Goal: Task Accomplishment & Management: Use online tool/utility

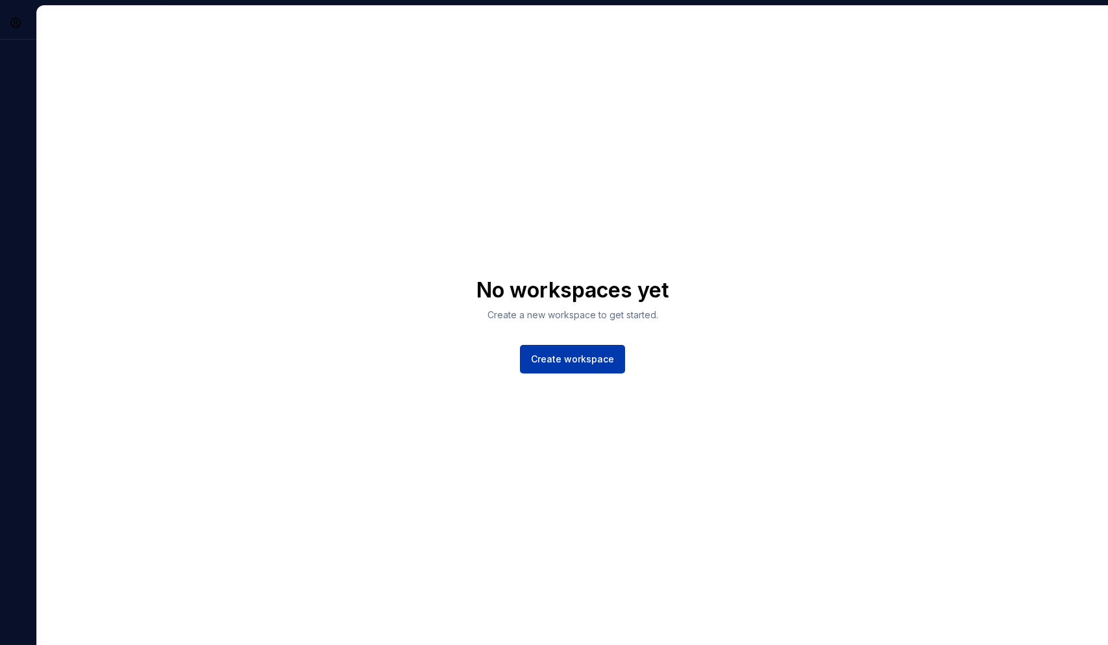
click at [565, 364] on button "Create workspace" at bounding box center [572, 359] width 105 height 29
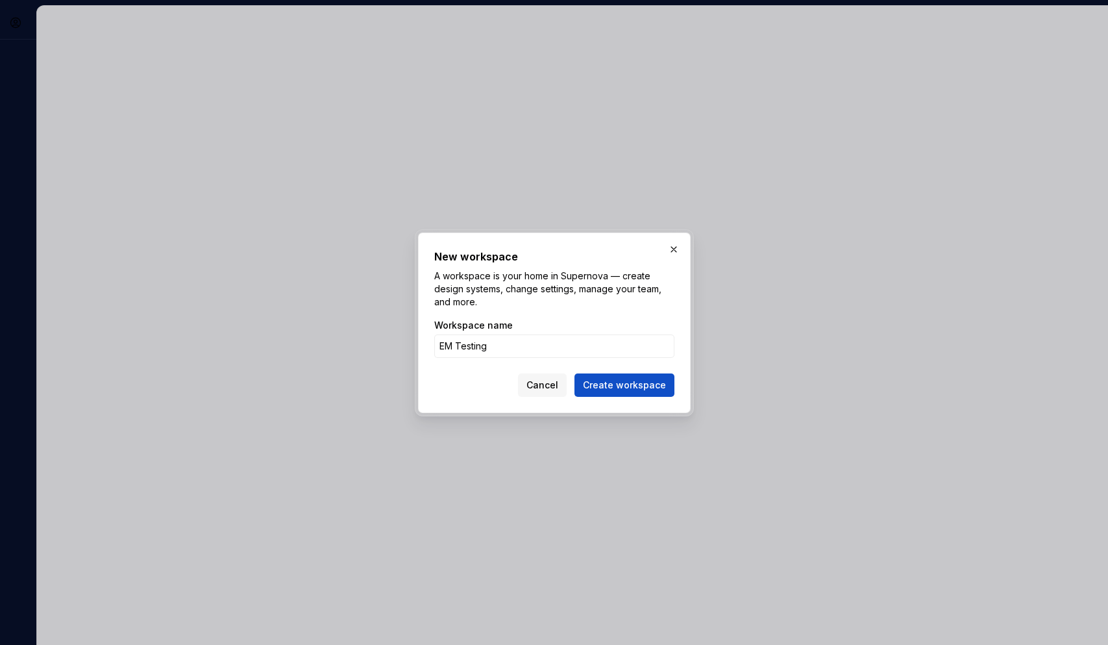
type input "EM Testing"
click at [626, 384] on button "Create workspace" at bounding box center [624, 384] width 100 height 23
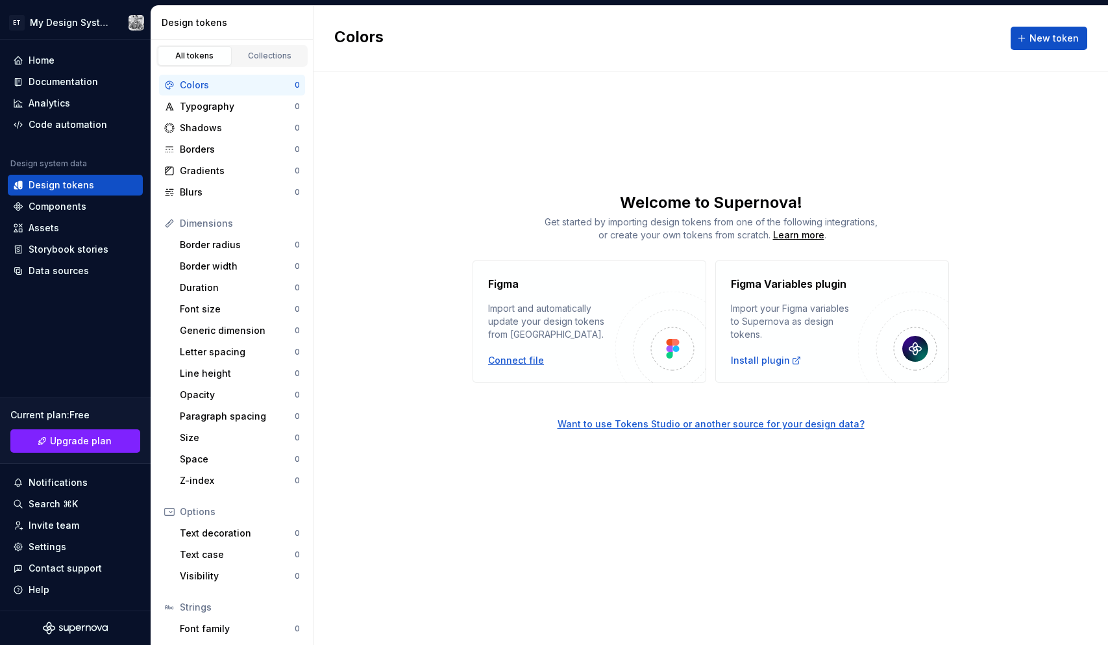
click at [517, 358] on div "Connect file" at bounding box center [516, 360] width 56 height 13
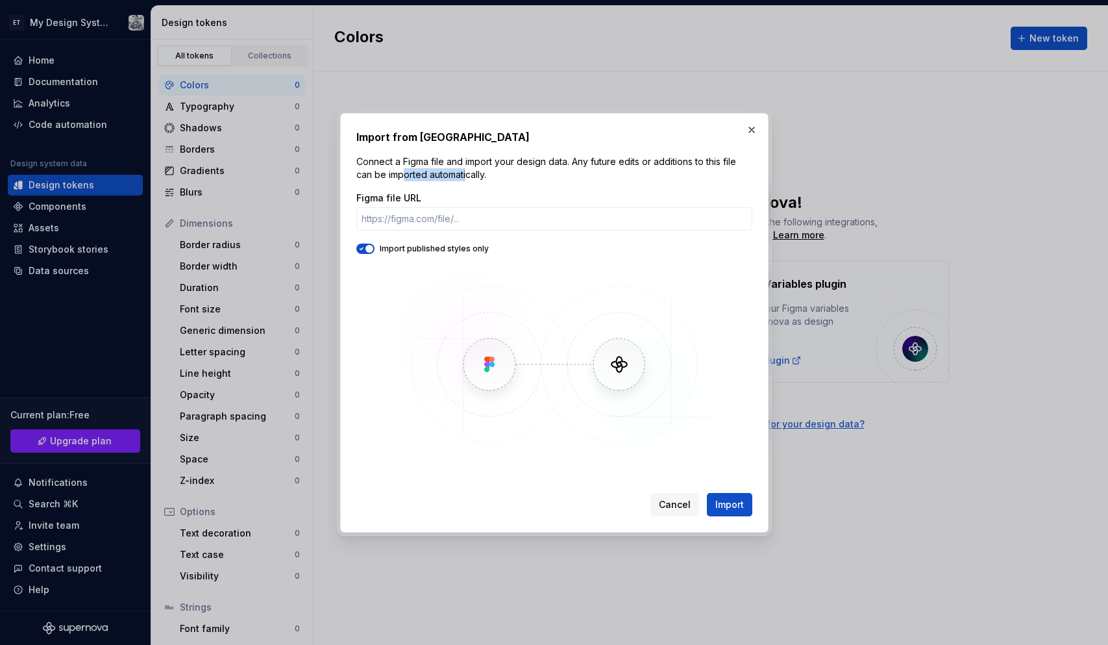
drag, startPoint x: 444, startPoint y: 184, endPoint x: 404, endPoint y: 173, distance: 41.6
click at [404, 174] on p "Connect a Figma file and import your design data. Any future edits or additions…" at bounding box center [554, 168] width 396 height 26
click at [415, 169] on p "Connect a Figma file and import your design data. Any future edits or additions…" at bounding box center [554, 168] width 396 height 26
click at [423, 219] on input "Figma file URL" at bounding box center [554, 218] width 396 height 23
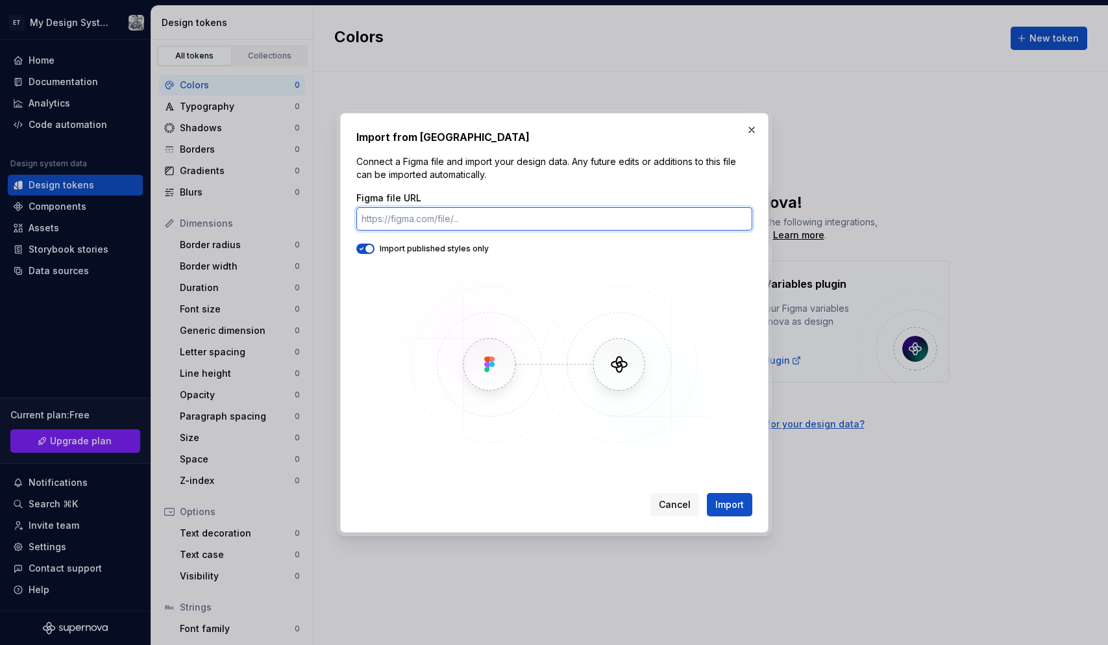
paste input "[URL][DOMAIN_NAME]"
type input "[URL][DOMAIN_NAME]"
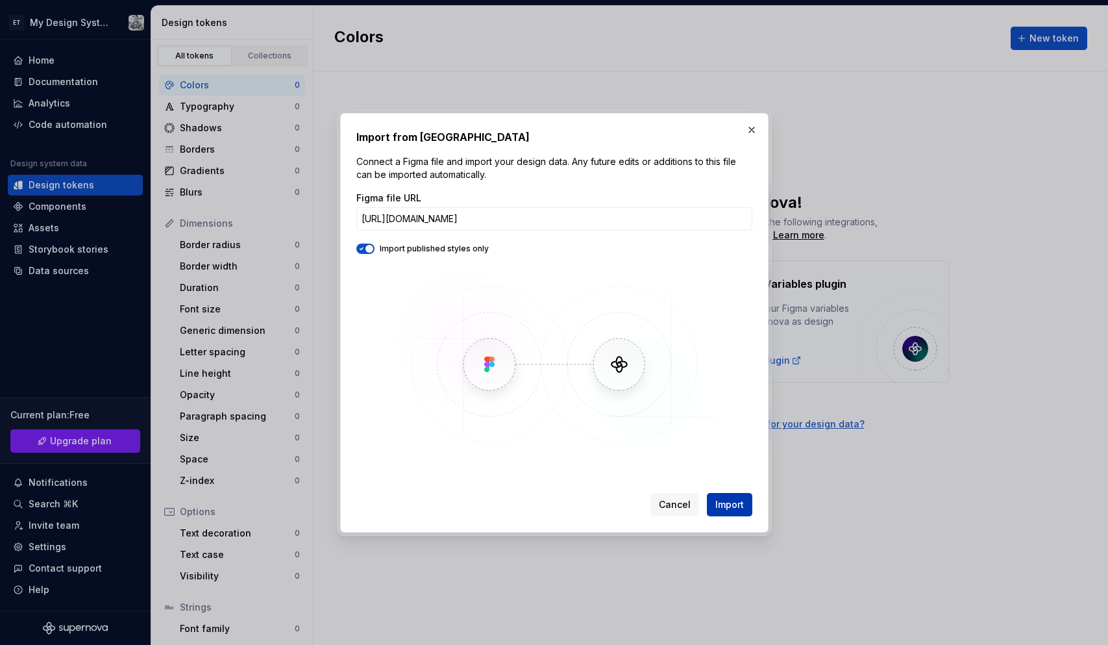
click at [730, 500] on span "Import" at bounding box center [729, 504] width 29 height 13
drag, startPoint x: 613, startPoint y: 213, endPoint x: 588, endPoint y: 504, distance: 292.5
click at [613, 223] on input "[URL][DOMAIN_NAME]" at bounding box center [554, 218] width 396 height 23
click at [677, 509] on span "Cancel" at bounding box center [675, 504] width 32 height 13
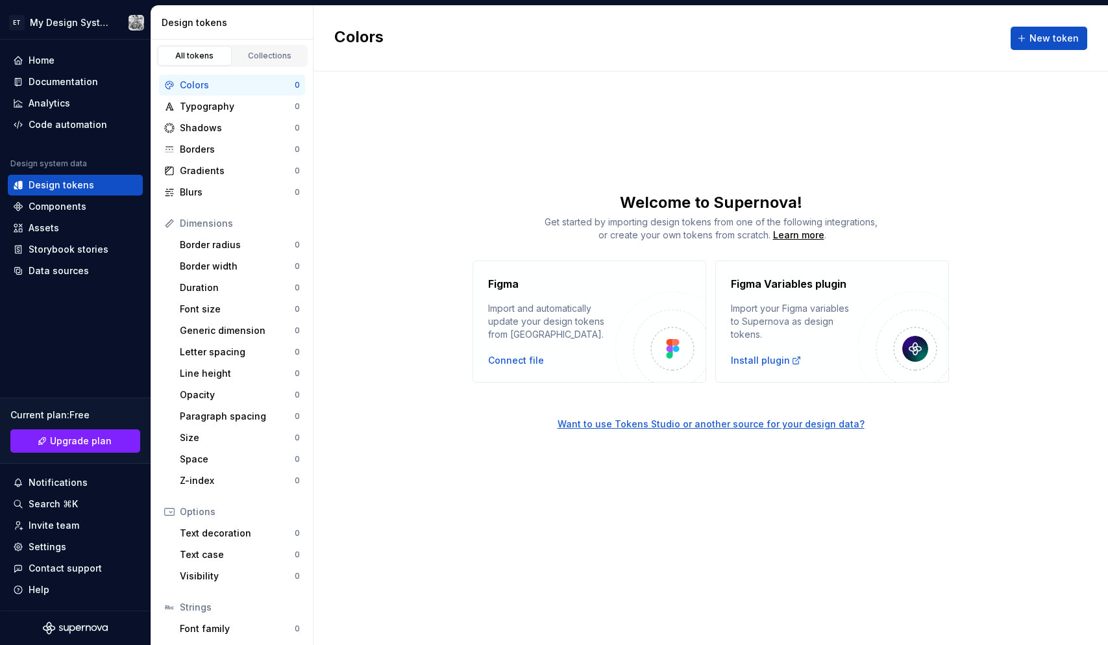
drag, startPoint x: 630, startPoint y: 541, endPoint x: 631, endPoint y: 534, distance: 7.3
click at [630, 539] on div "Colors New token Welcome to Supernova! Get started by importing design tokens f…" at bounding box center [711, 325] width 794 height 639
click at [514, 356] on div "Connect file" at bounding box center [516, 360] width 56 height 13
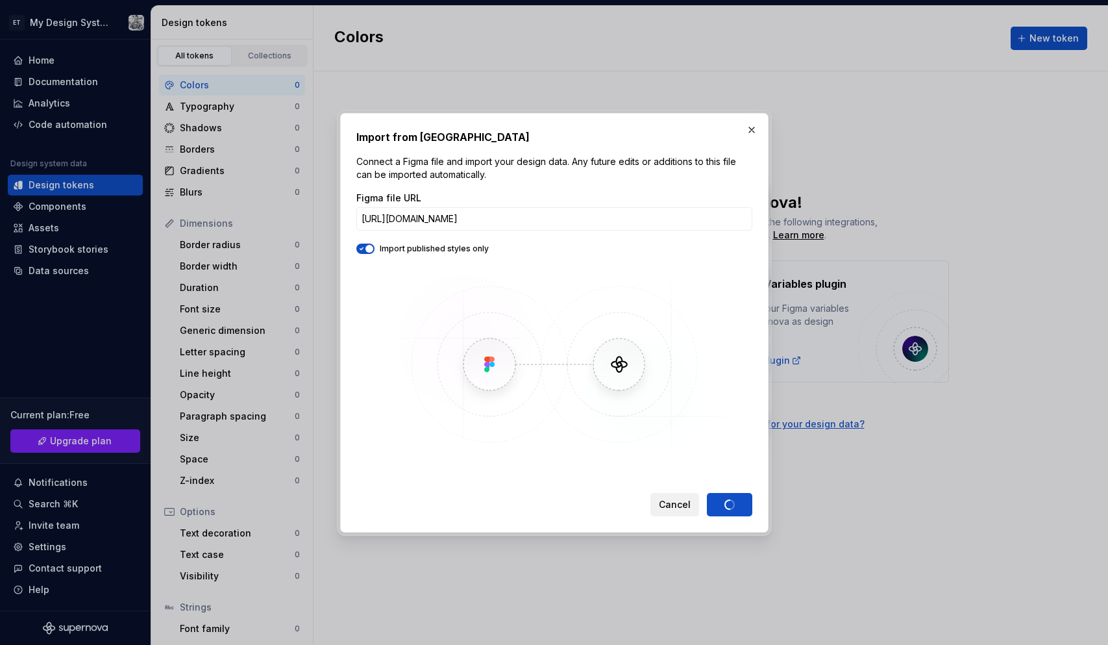
click at [680, 508] on span "Cancel" at bounding box center [675, 504] width 32 height 13
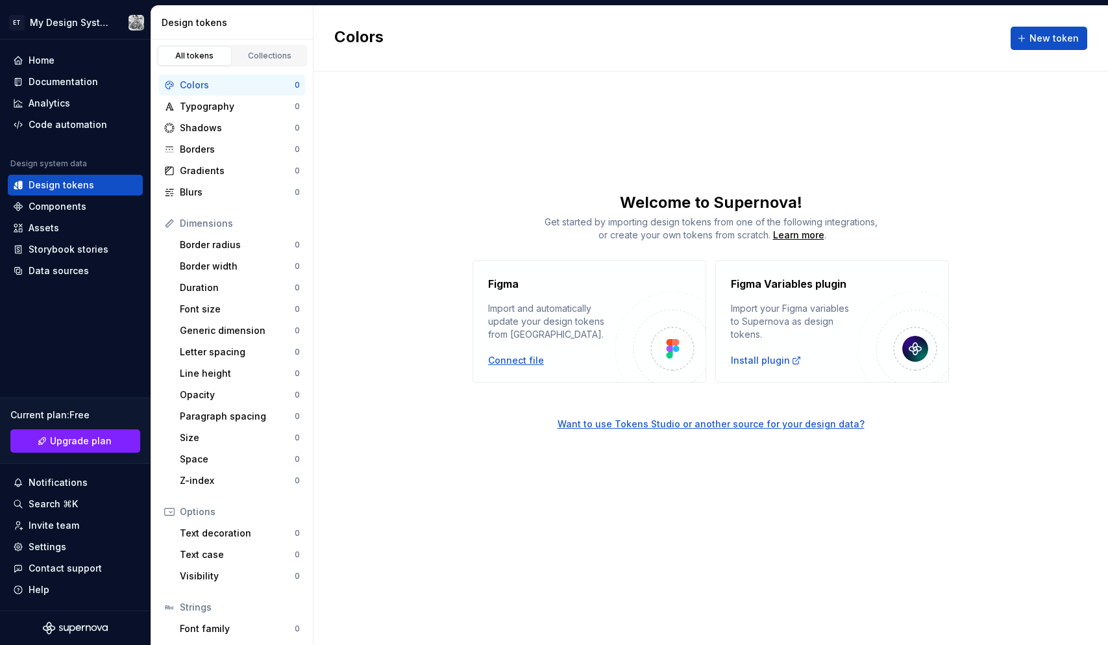
click at [507, 360] on div "Connect file" at bounding box center [516, 360] width 56 height 13
click at [1049, 103] on div "Colors New token Welcome to Supernova! Get started by importing design tokens f…" at bounding box center [711, 325] width 794 height 639
click at [515, 358] on div "Connect file" at bounding box center [516, 360] width 56 height 13
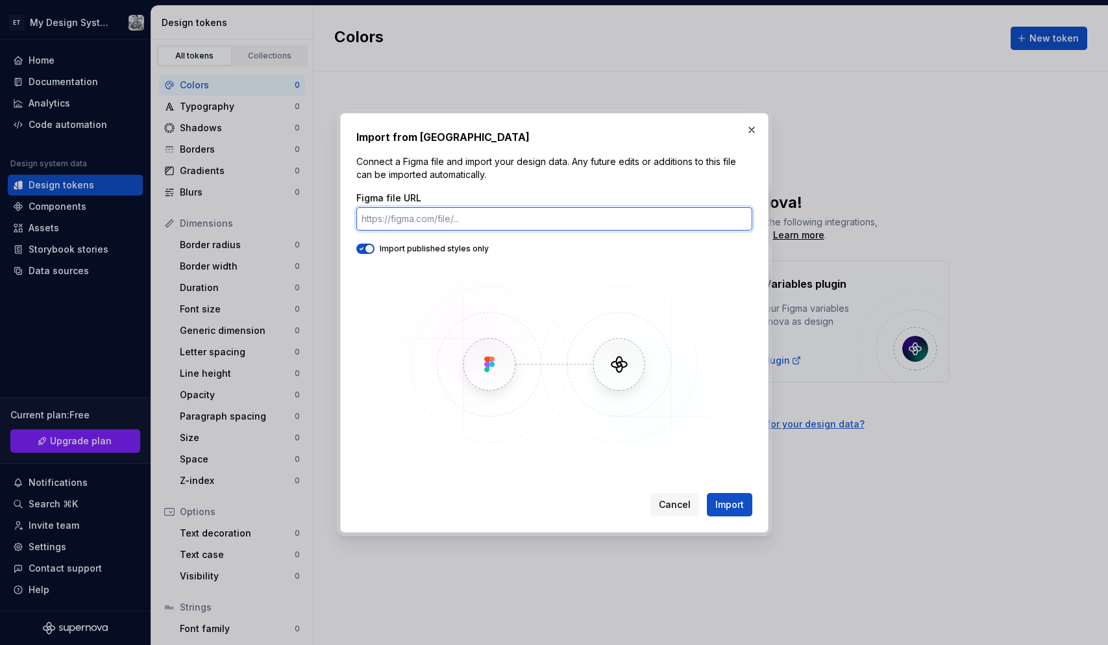
paste input "[URL][DOMAIN_NAME]"
type input "[URL][DOMAIN_NAME]"
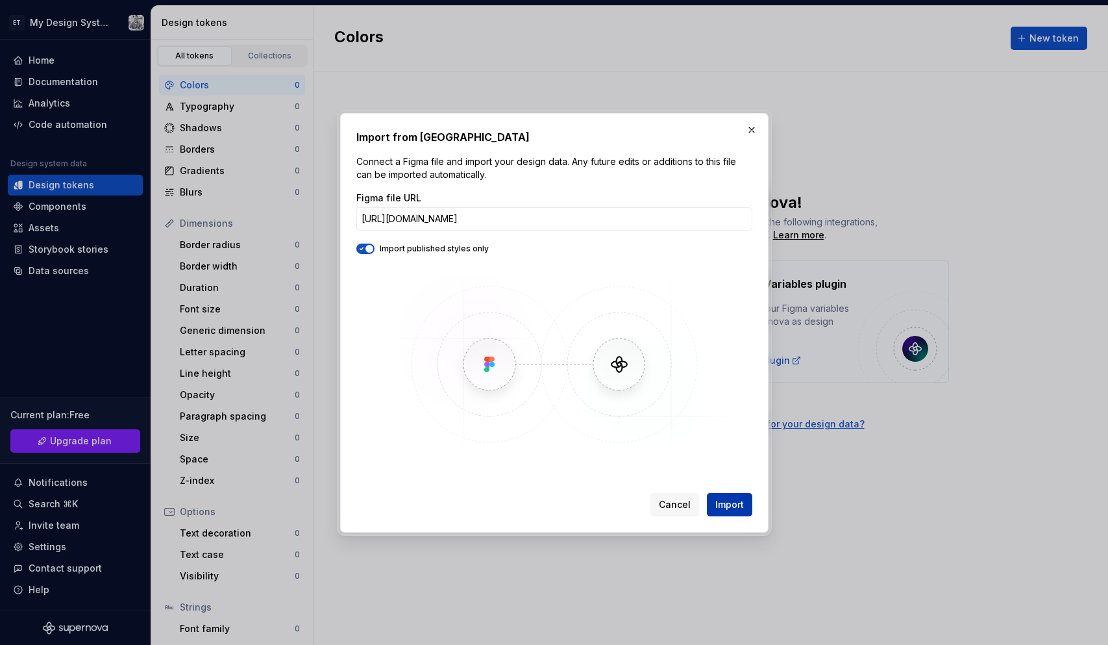
click at [735, 510] on span "Import" at bounding box center [729, 504] width 29 height 13
click at [732, 502] on span "Import" at bounding box center [729, 504] width 29 height 13
